Goal: Information Seeking & Learning: Check status

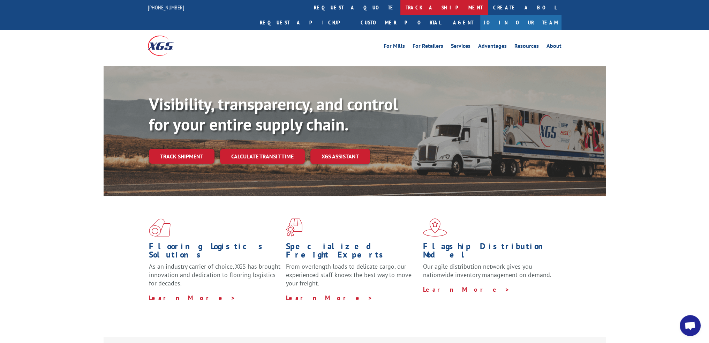
click at [400, 7] on link "track a shipment" at bounding box center [444, 7] width 88 height 15
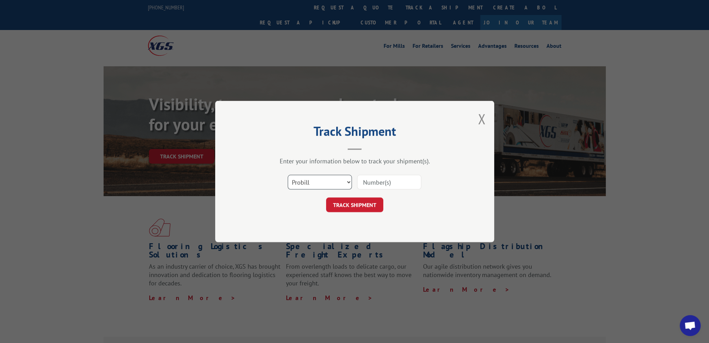
click at [348, 182] on select "Select category... Probill BOL PO" at bounding box center [320, 182] width 64 height 15
select select "po"
click at [288, 175] on select "Select category... Probill BOL PO" at bounding box center [320, 182] width 64 height 15
click at [376, 186] on input at bounding box center [389, 182] width 64 height 15
type input "296928701"
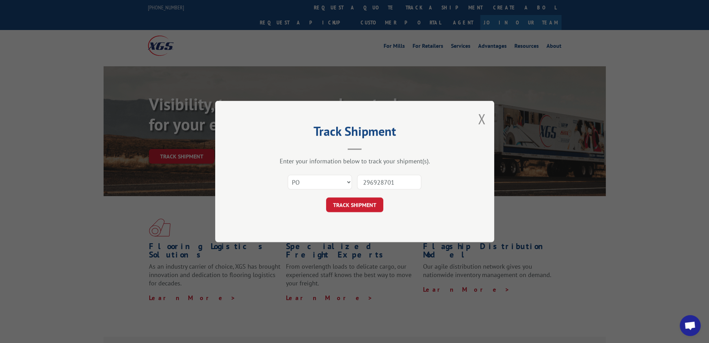
click button "TRACK SHIPMENT" at bounding box center [354, 204] width 57 height 15
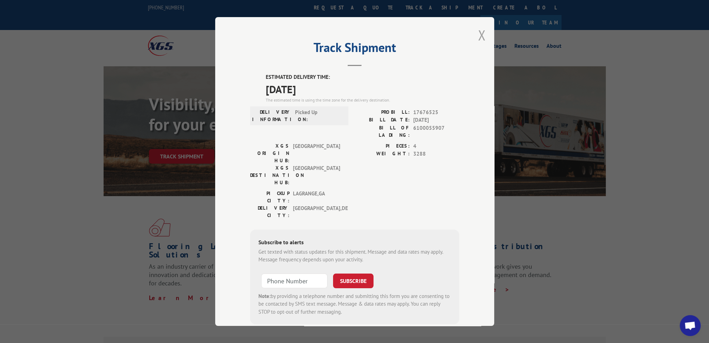
click at [478, 38] on button "Close modal" at bounding box center [482, 35] width 8 height 18
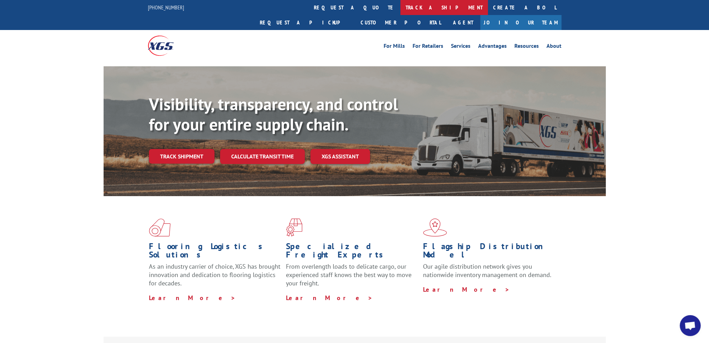
click at [400, 9] on link "track a shipment" at bounding box center [444, 7] width 88 height 15
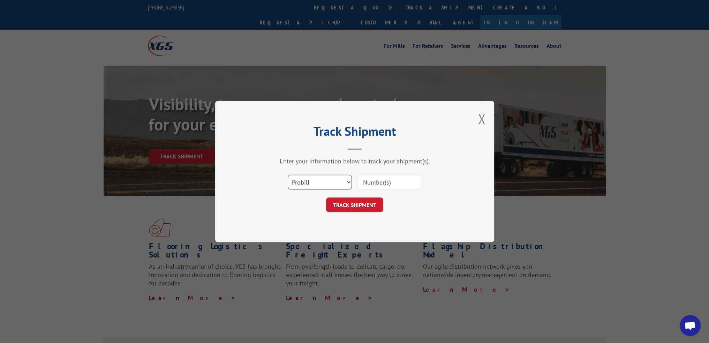
click at [346, 181] on select "Select category... Probill BOL PO" at bounding box center [320, 182] width 64 height 15
select select "po"
click at [288, 175] on select "Select category... Probill BOL PO" at bounding box center [320, 182] width 64 height 15
click at [379, 185] on input at bounding box center [389, 182] width 64 height 15
type input "297013530"
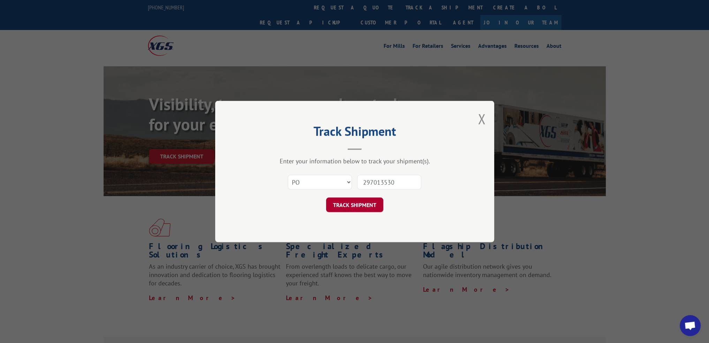
click at [372, 207] on button "TRACK SHIPMENT" at bounding box center [354, 204] width 57 height 15
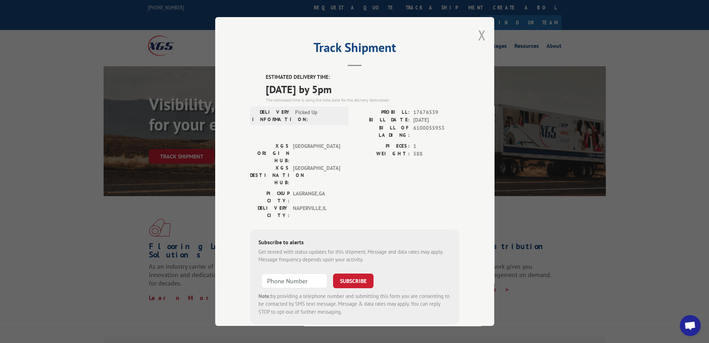
click at [480, 33] on button "Close modal" at bounding box center [482, 35] width 8 height 18
